Goal: Task Accomplishment & Management: Manage account settings

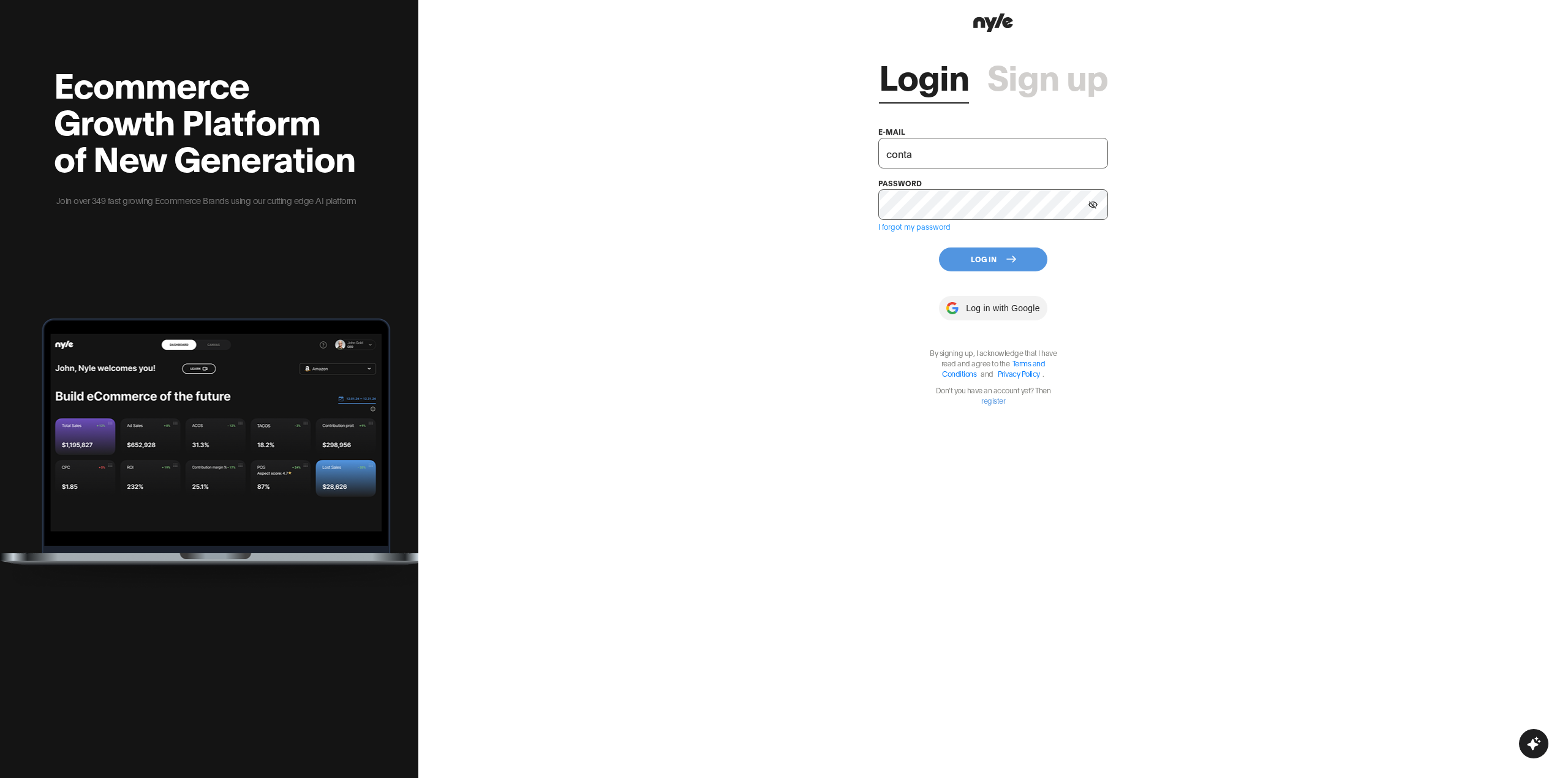
drag, startPoint x: 919, startPoint y: 150, endPoint x: 737, endPoint y: 143, distance: 182.1
click at [743, 143] on div "Login Sign up e-mail conta password I forgot my password Log In Log in with Goo…" at bounding box center [993, 389] width 1149 height 778
paste input "[EMAIL_ADDRESS][DOMAIN_NAME]"
type input "[EMAIL_ADDRESS][DOMAIN_NAME]"
click at [993, 259] on button "Log In" at bounding box center [993, 259] width 108 height 24
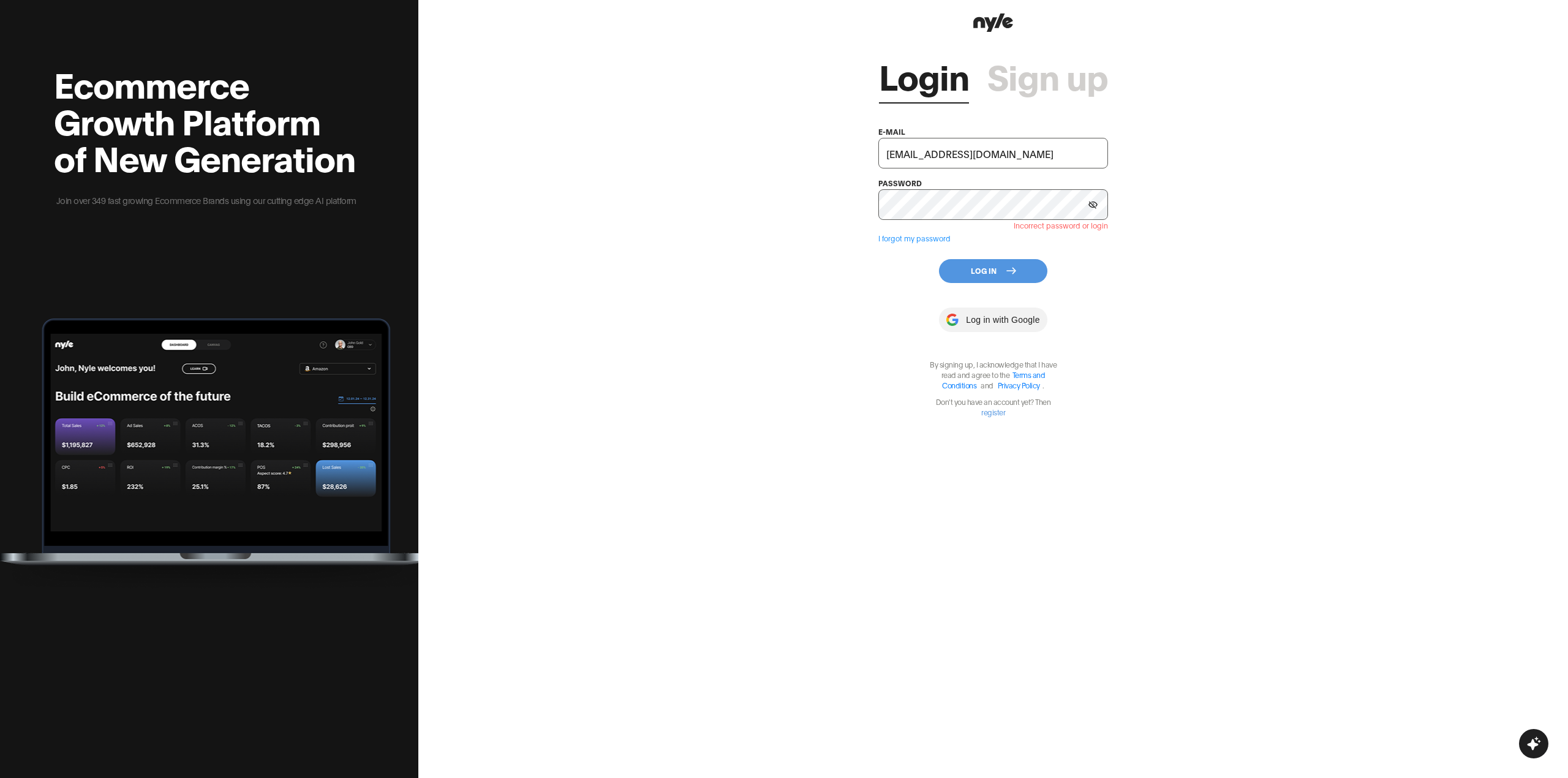
click at [1095, 206] on icon at bounding box center [1093, 205] width 9 height 8
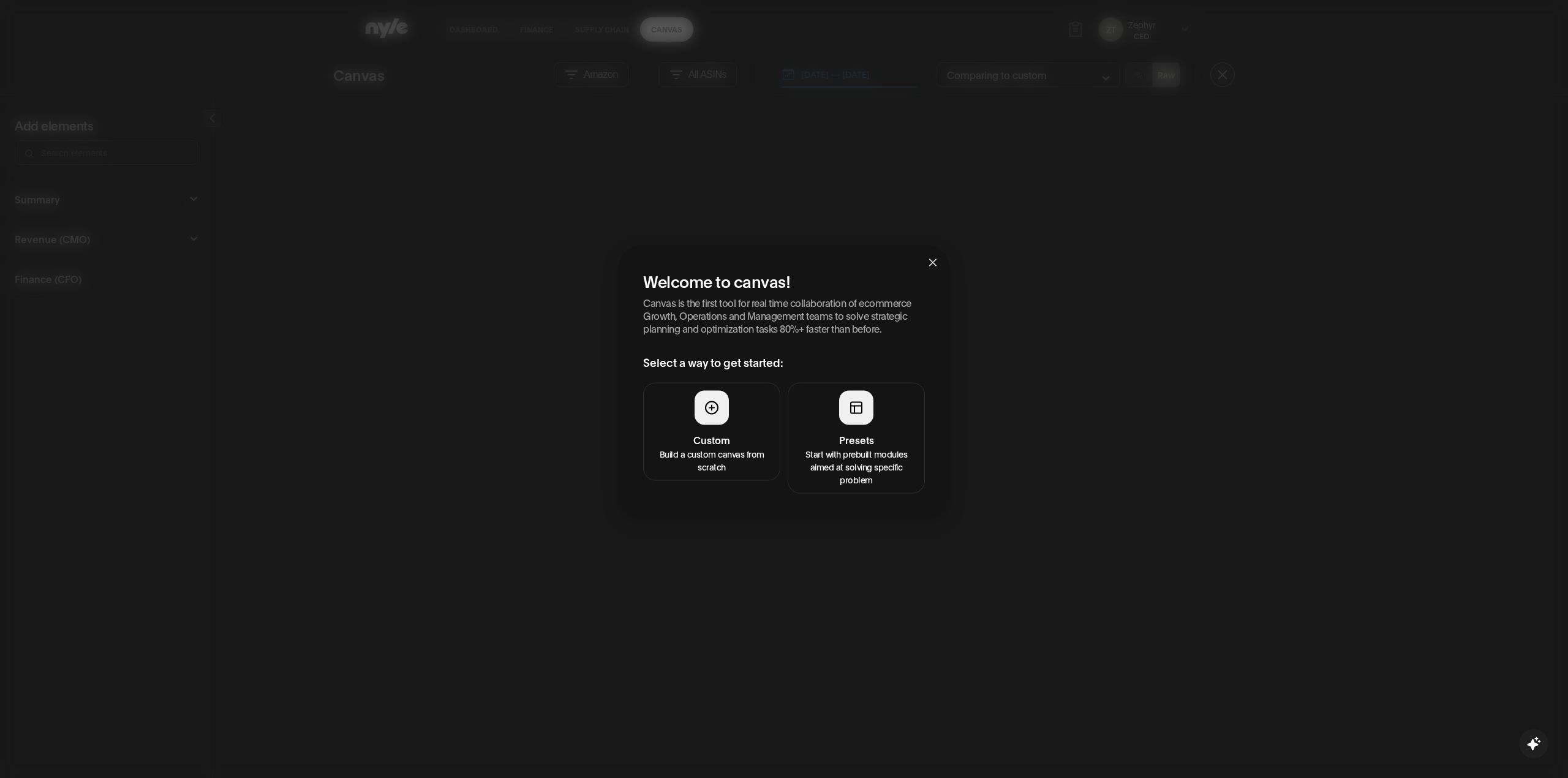
click at [935, 260] on icon "close" at bounding box center [932, 262] width 8 height 8
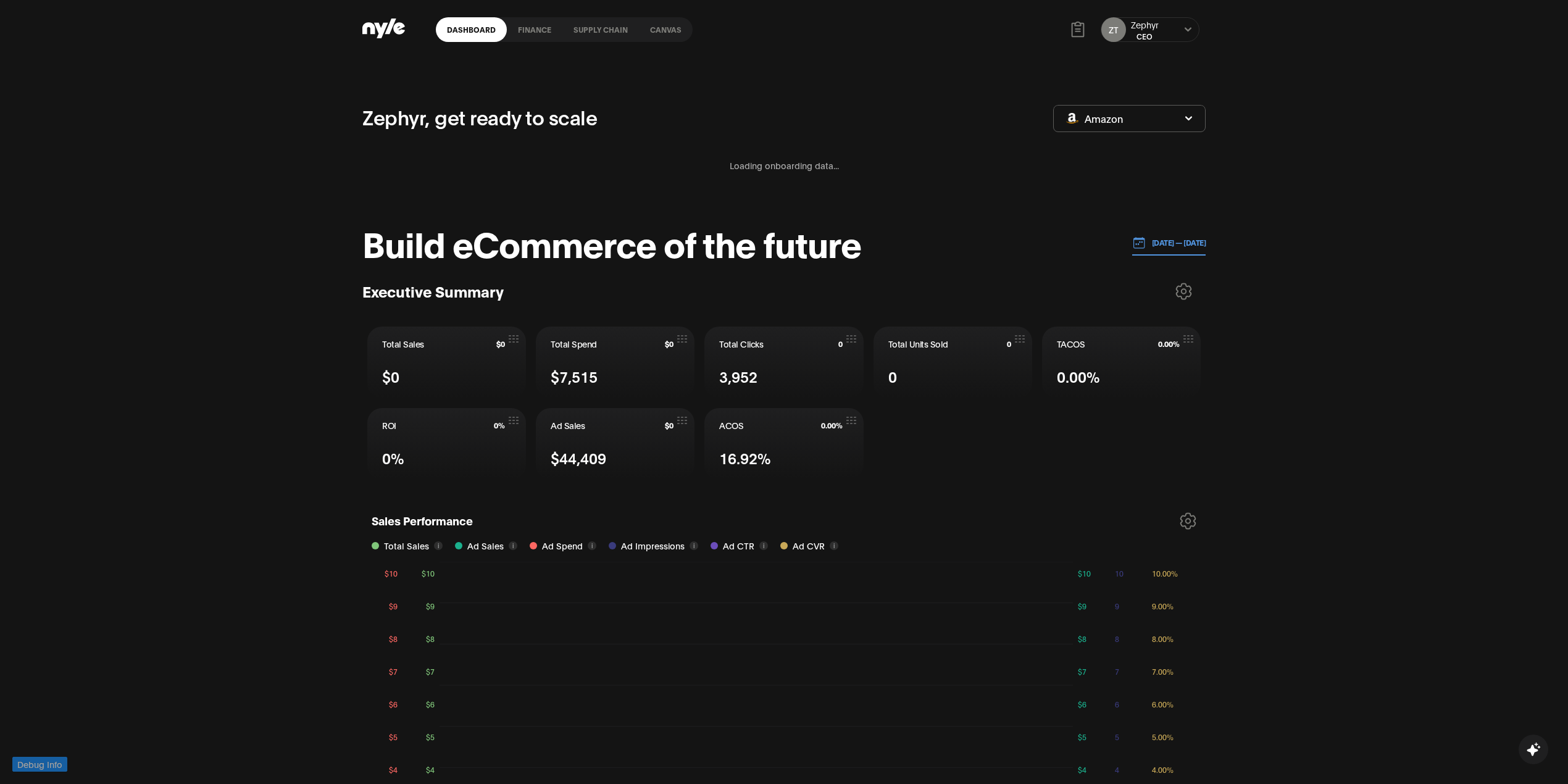
click at [1186, 32] on icon at bounding box center [1188, 30] width 8 height 8
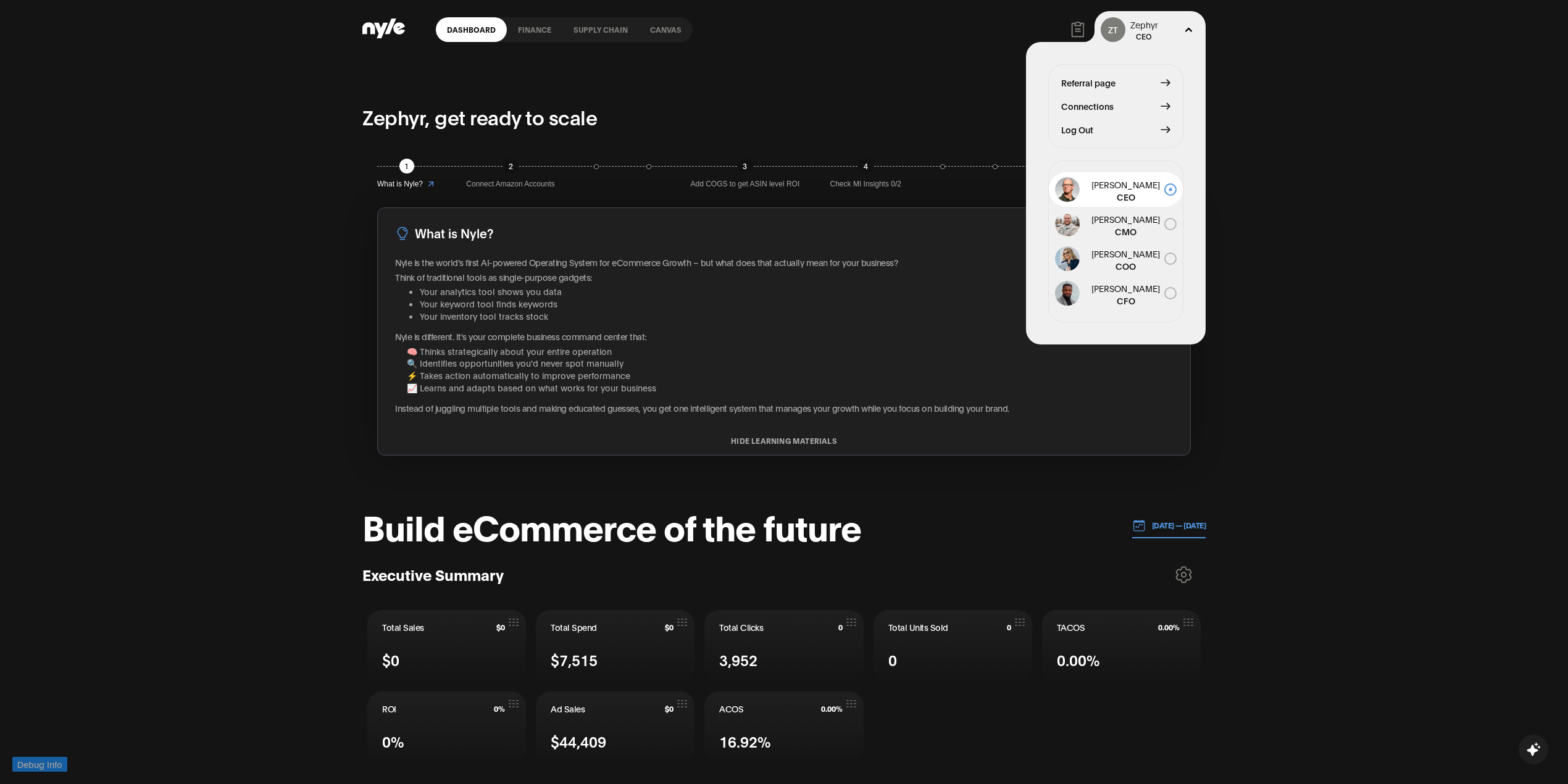
click at [1087, 130] on span "Log Out" at bounding box center [1077, 130] width 32 height 14
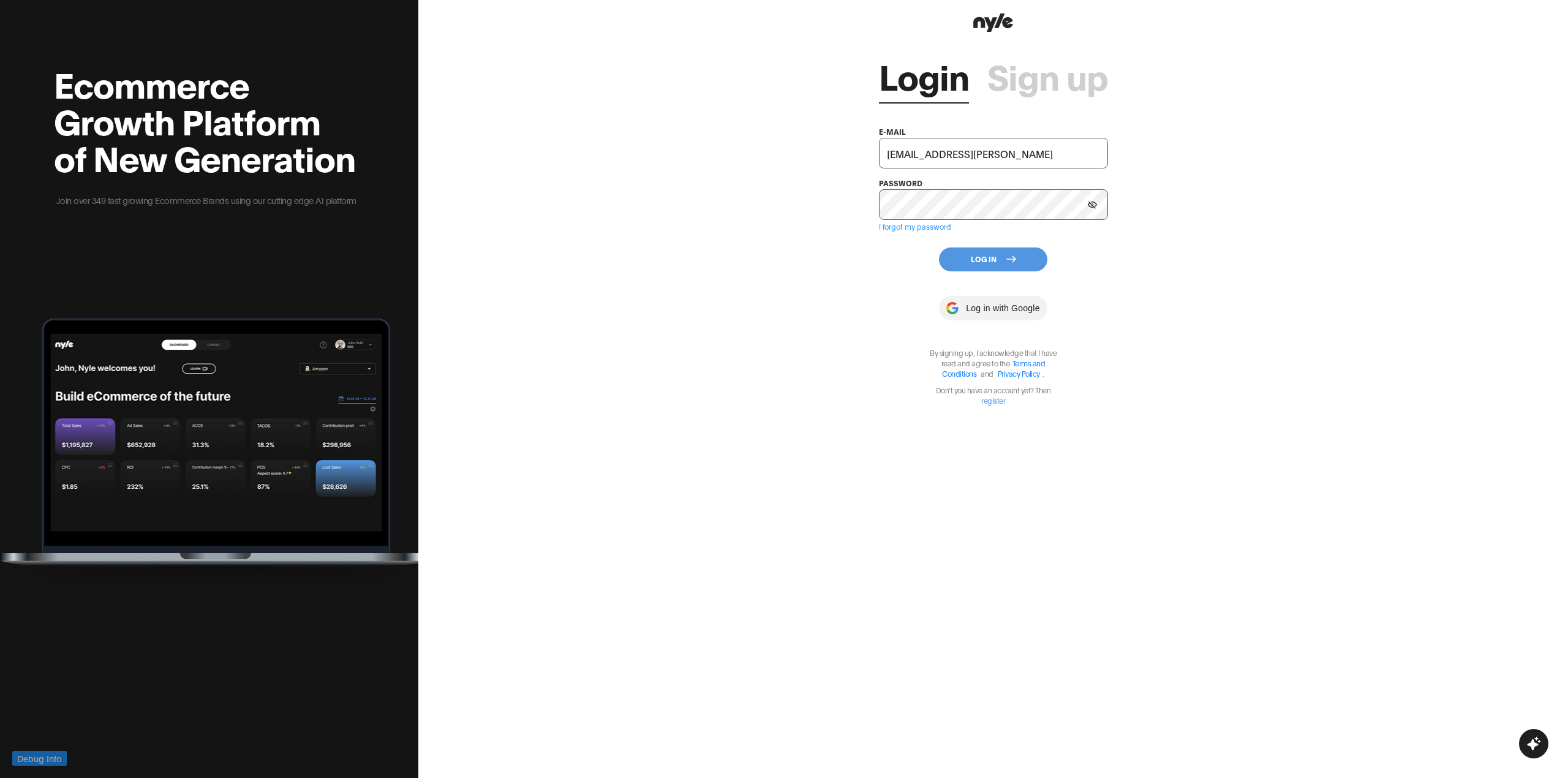
click at [986, 148] on input "zephyr@nyle.ai" at bounding box center [993, 153] width 229 height 31
click at [985, 149] on input "zephyr@nyle.ai" at bounding box center [993, 153] width 230 height 31
type input "chaggy@nyle.ai"
click at [969, 255] on button "Log In" at bounding box center [993, 259] width 108 height 24
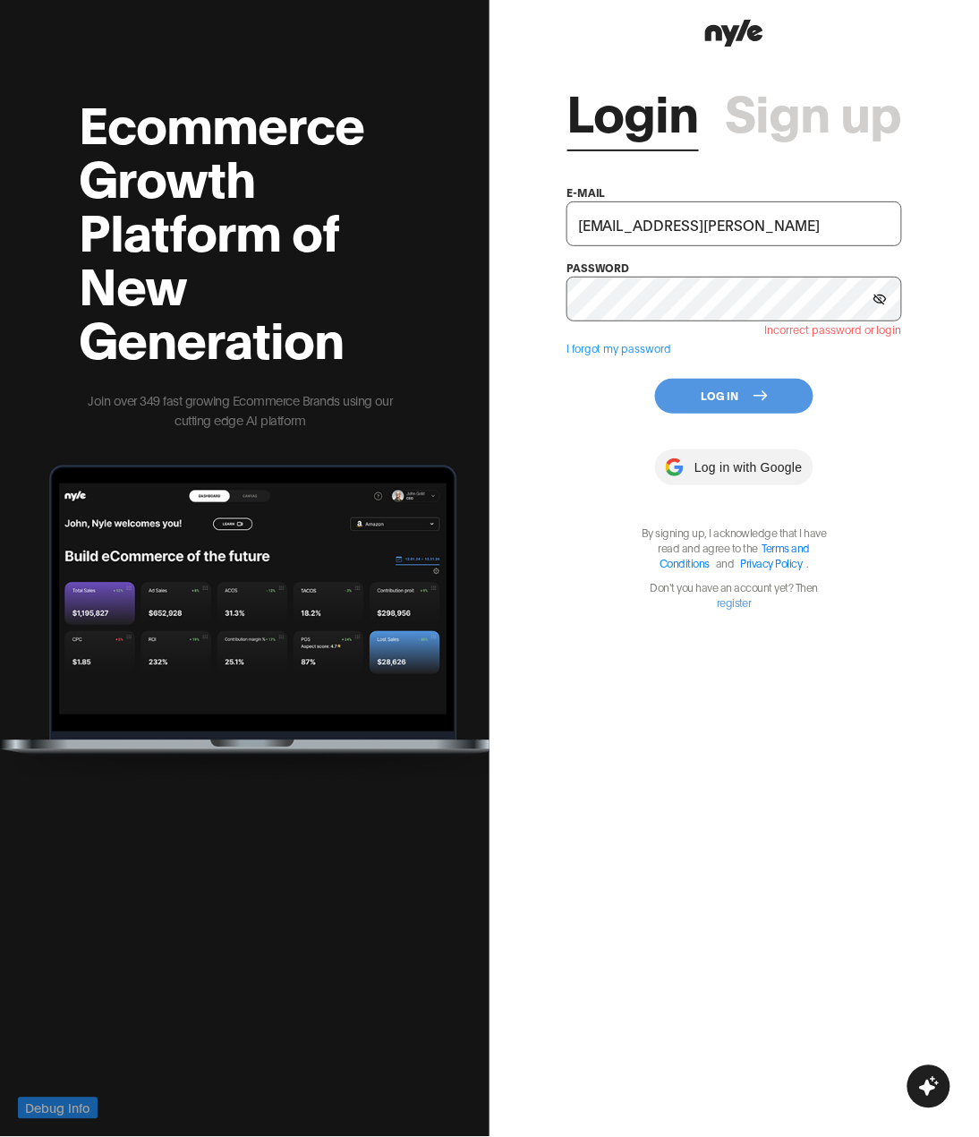
click at [717, 403] on button "Log In" at bounding box center [734, 396] width 158 height 35
